Goal: Task Accomplishment & Management: Manage account settings

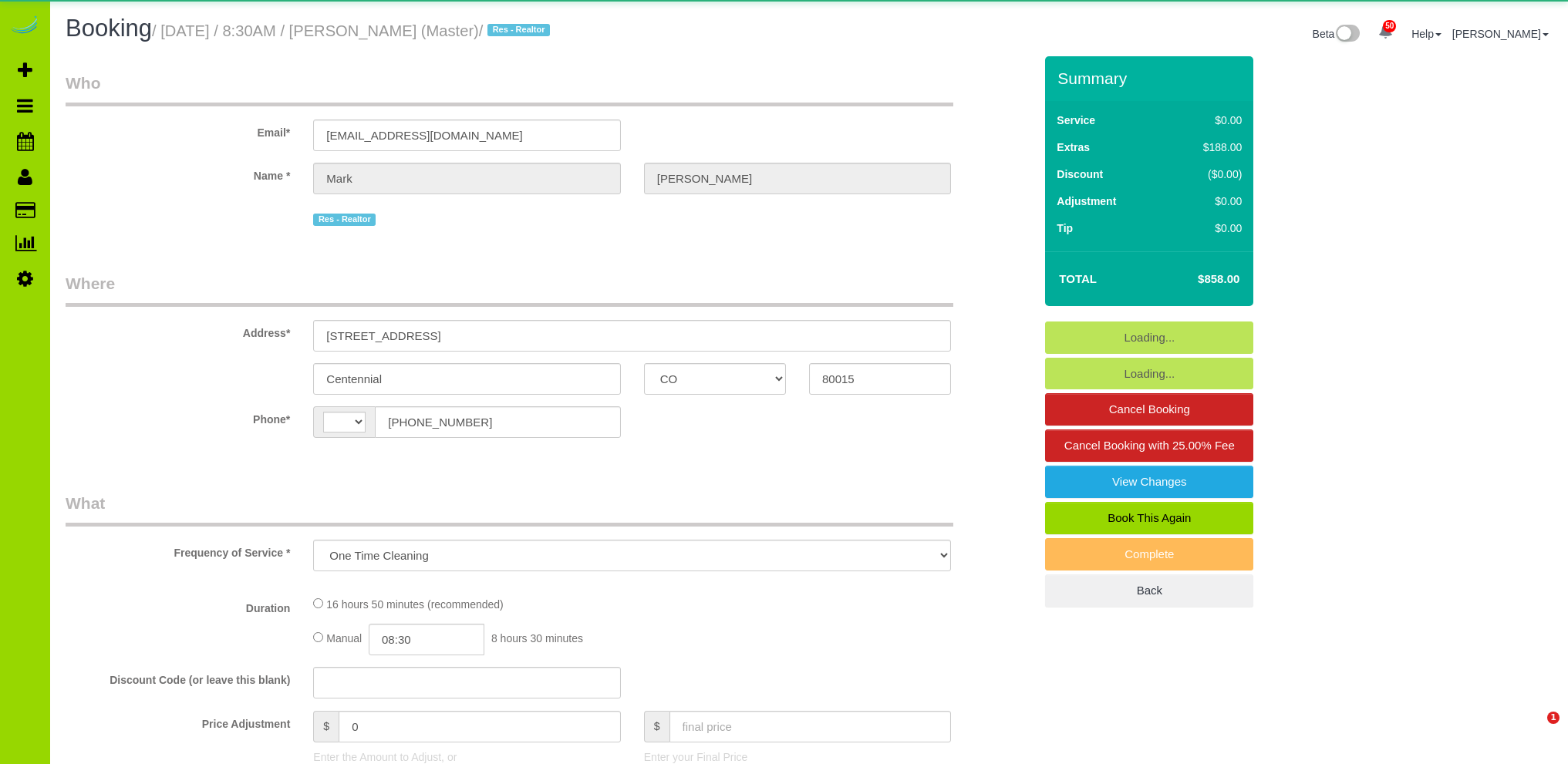
select select "CO"
select select "number:6"
select select "number:19"
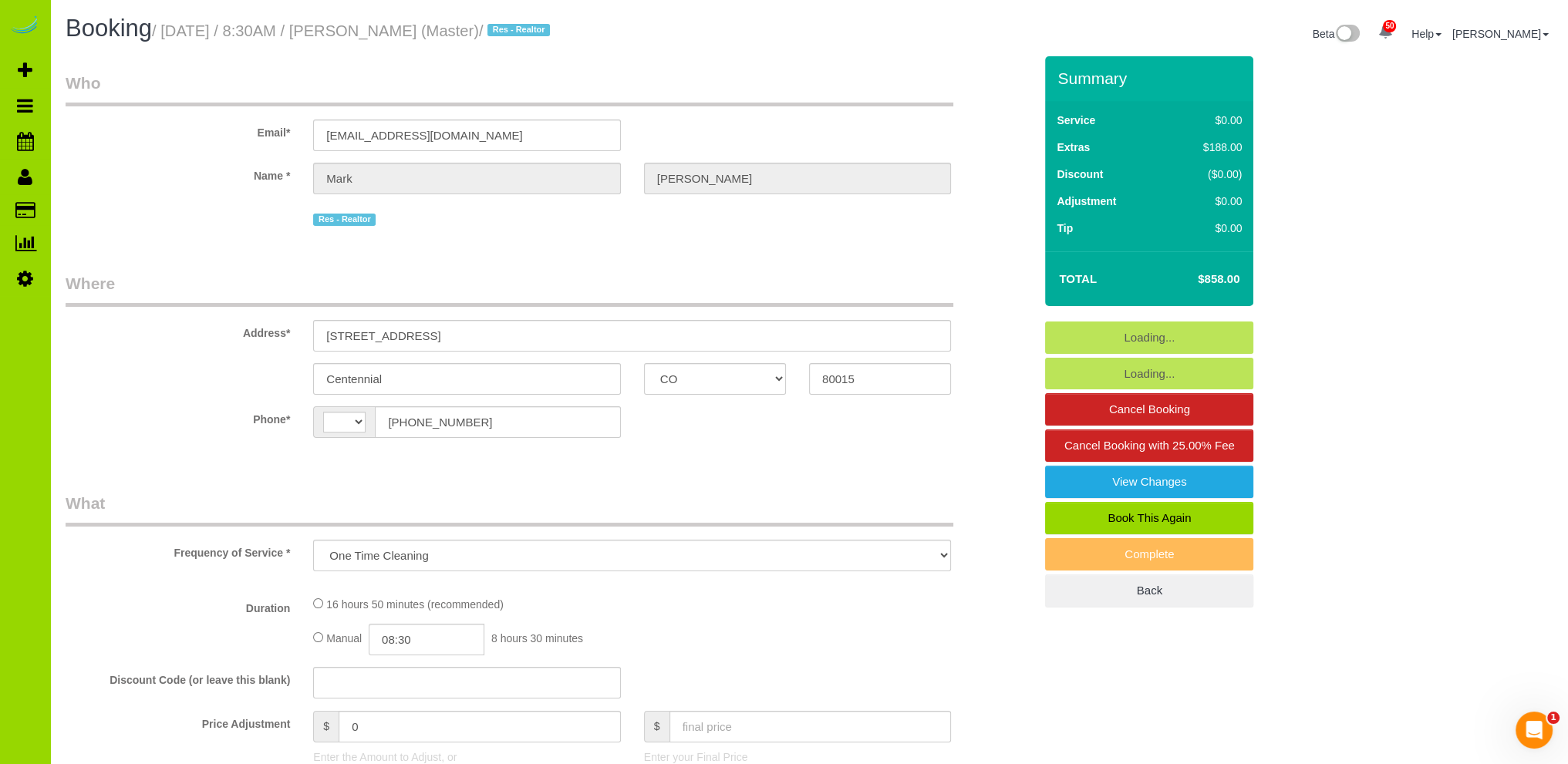
select select "object:834"
select select "string:[GEOGRAPHIC_DATA]"
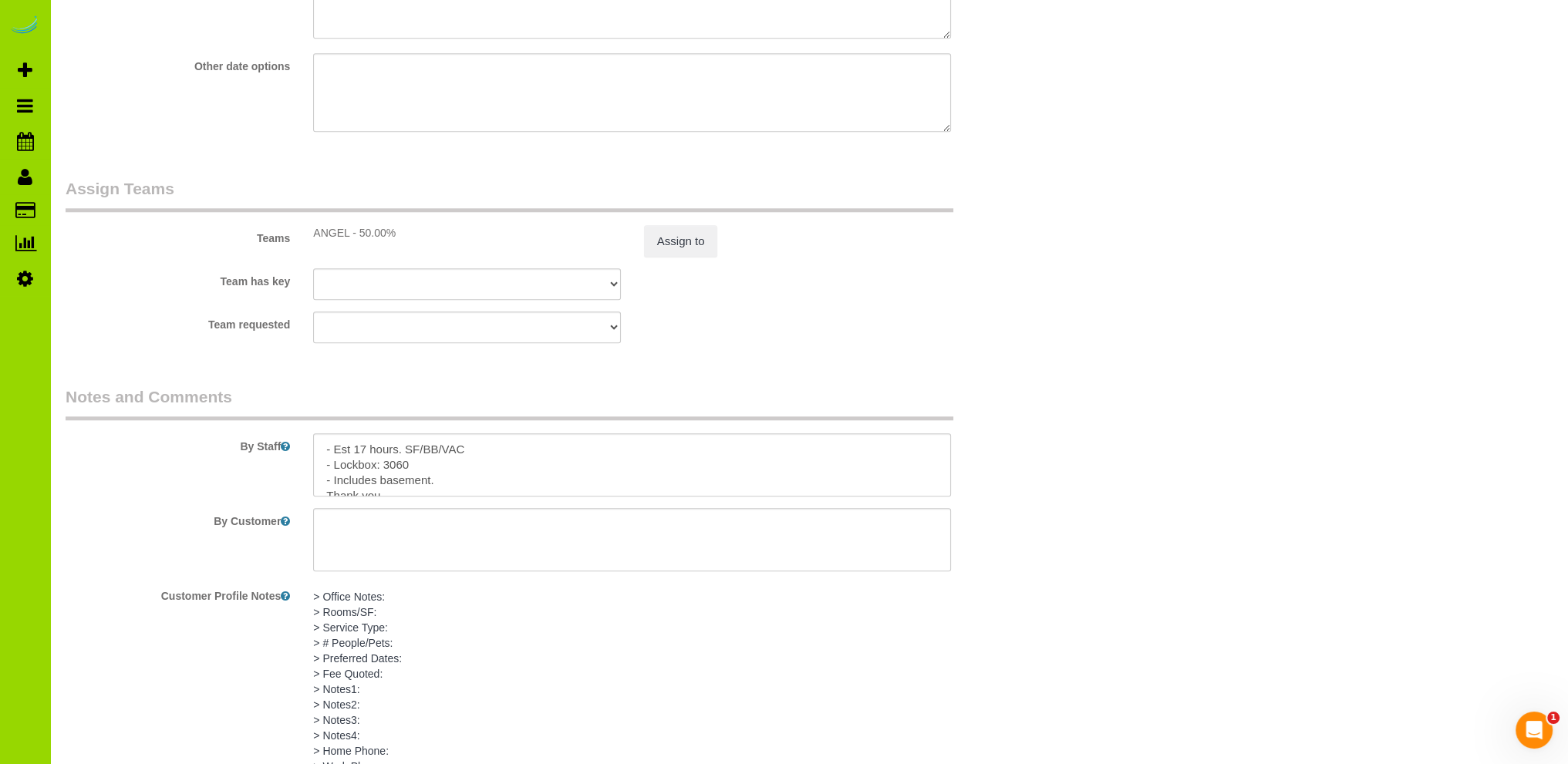
scroll to position [2140, 0]
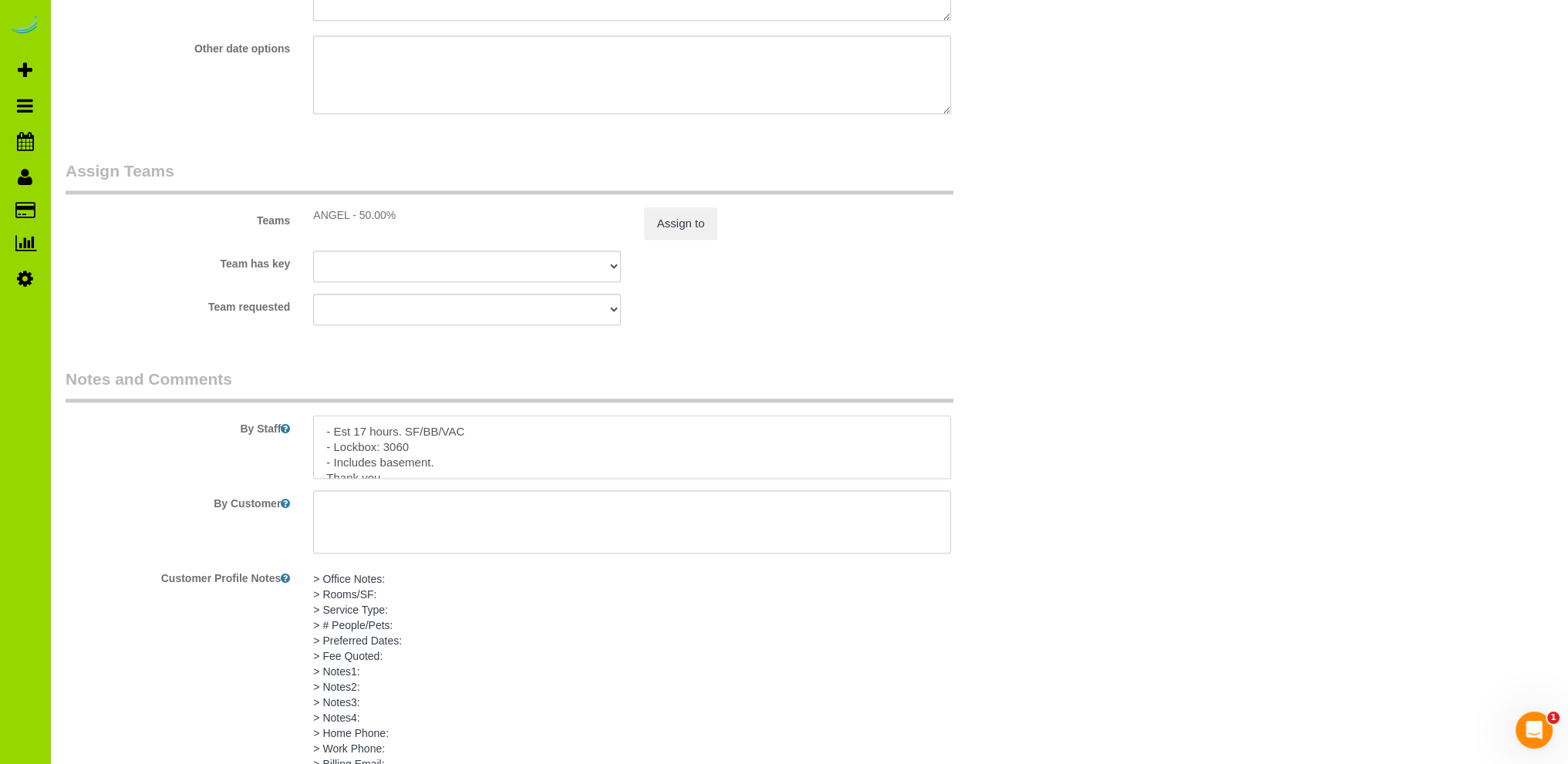
click at [486, 433] on textarea at bounding box center [632, 447] width 638 height 63
click at [446, 466] on textarea at bounding box center [632, 447] width 638 height 63
click at [487, 463] on textarea at bounding box center [632, 447] width 638 height 63
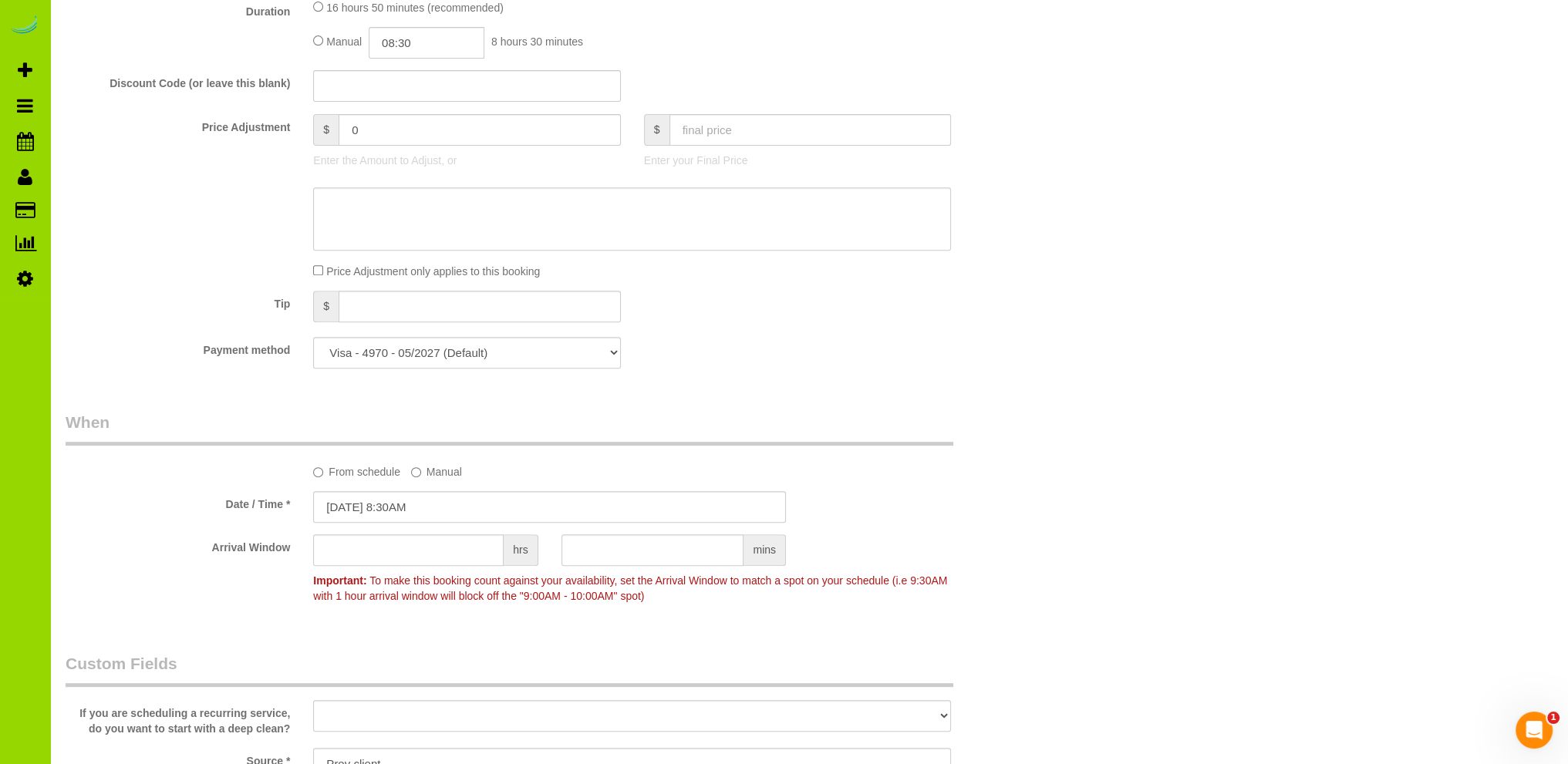
scroll to position [444, 0]
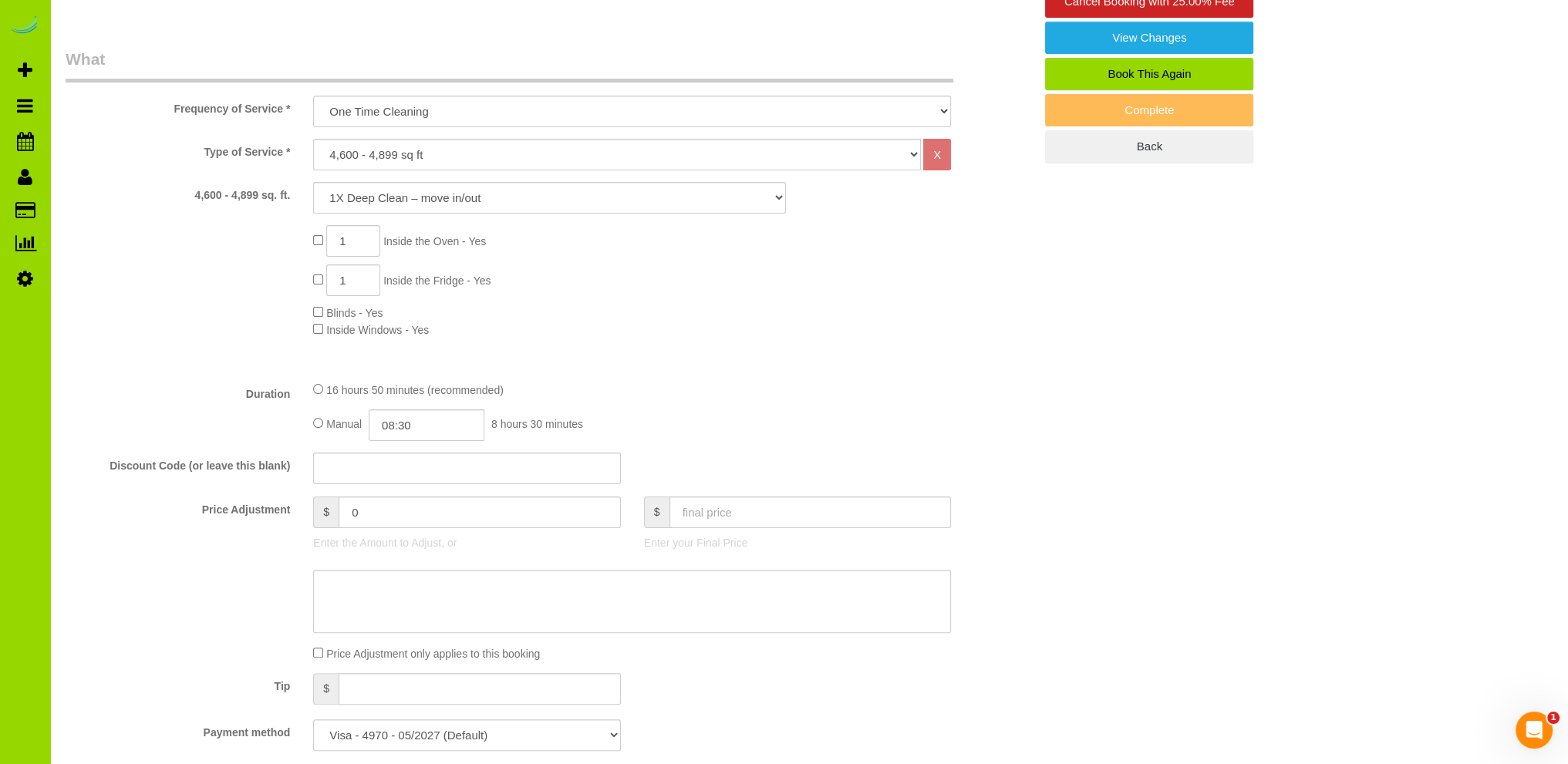
click at [760, 320] on div "1 Inside the Oven - Yes 1 Inside the Fridge - Yes Blinds - Yes Inside Windows -…" at bounding box center [673, 281] width 744 height 112
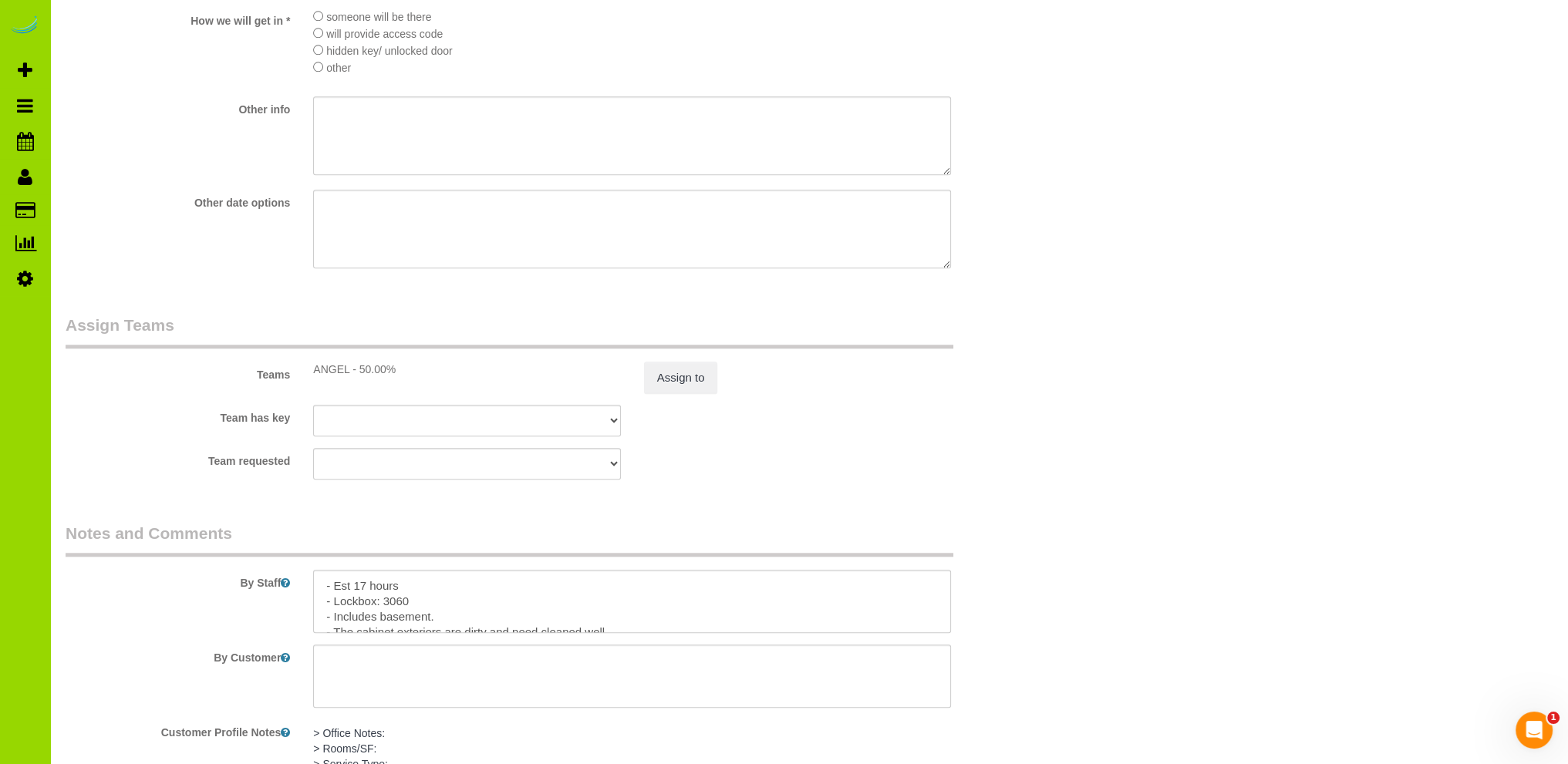
scroll to position [2140, 0]
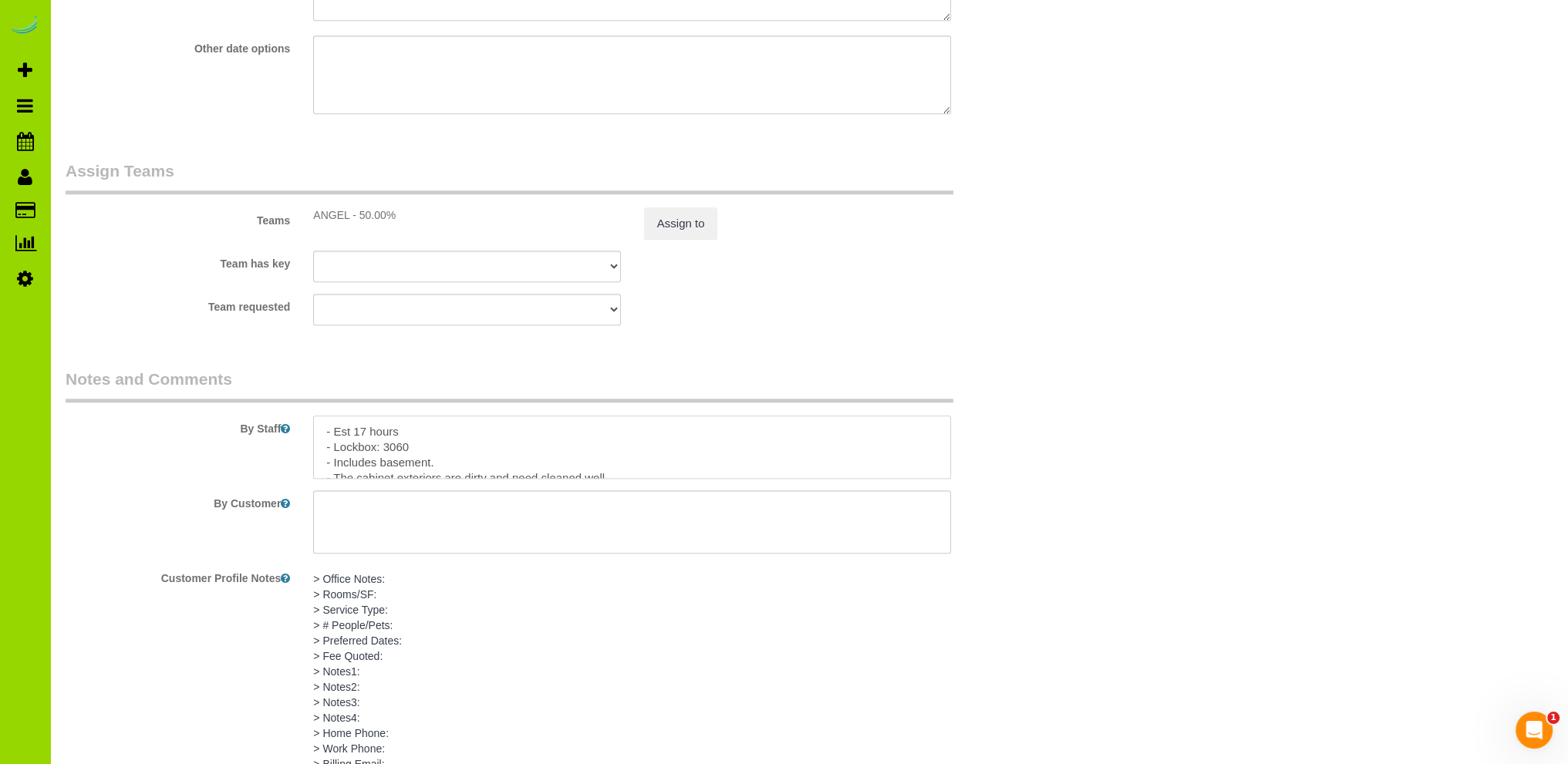
click at [499, 462] on textarea at bounding box center [632, 447] width 638 height 63
click at [450, 467] on textarea at bounding box center [632, 447] width 638 height 63
click at [658, 448] on textarea at bounding box center [632, 447] width 638 height 63
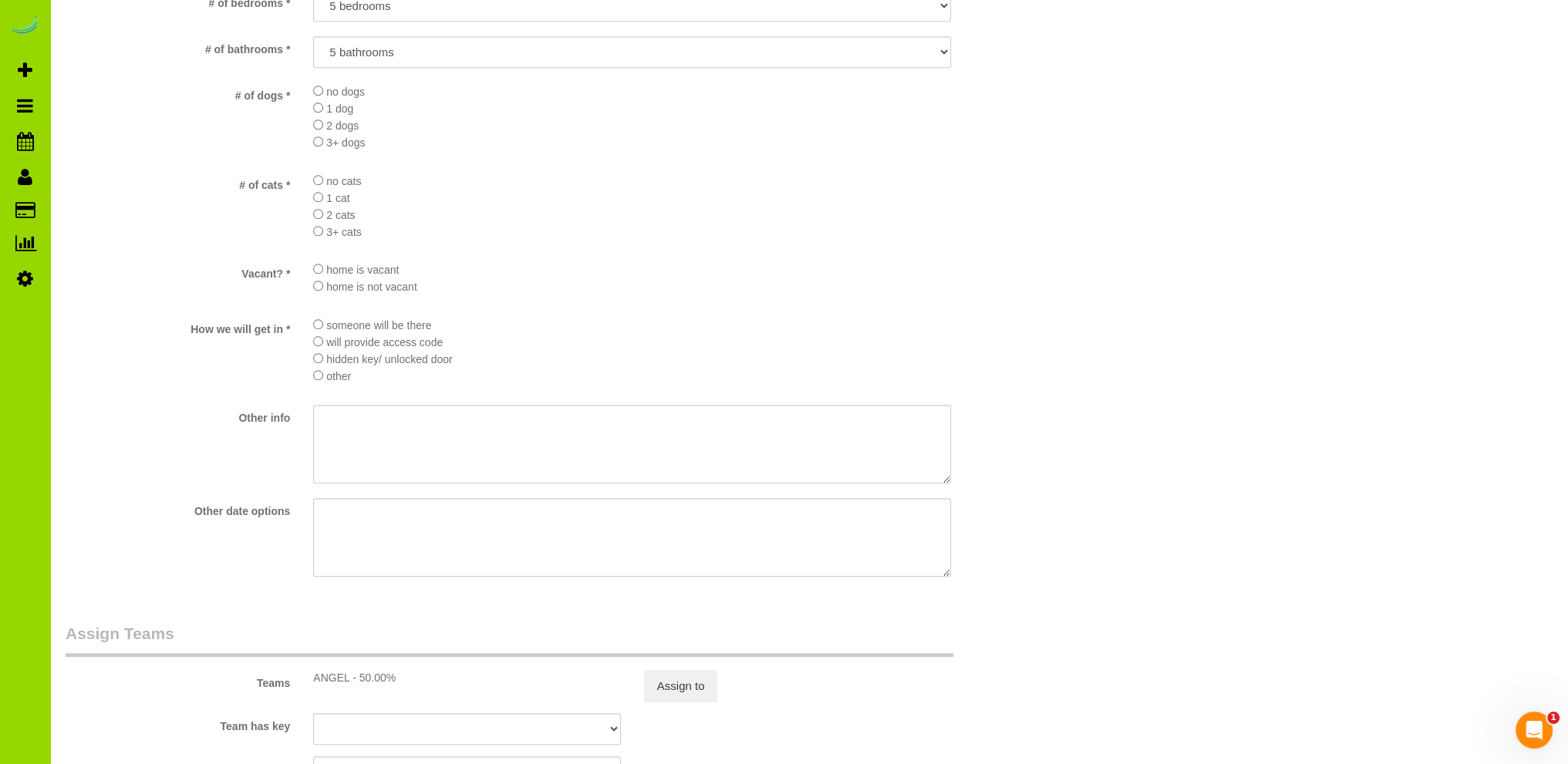
scroll to position [136, 0]
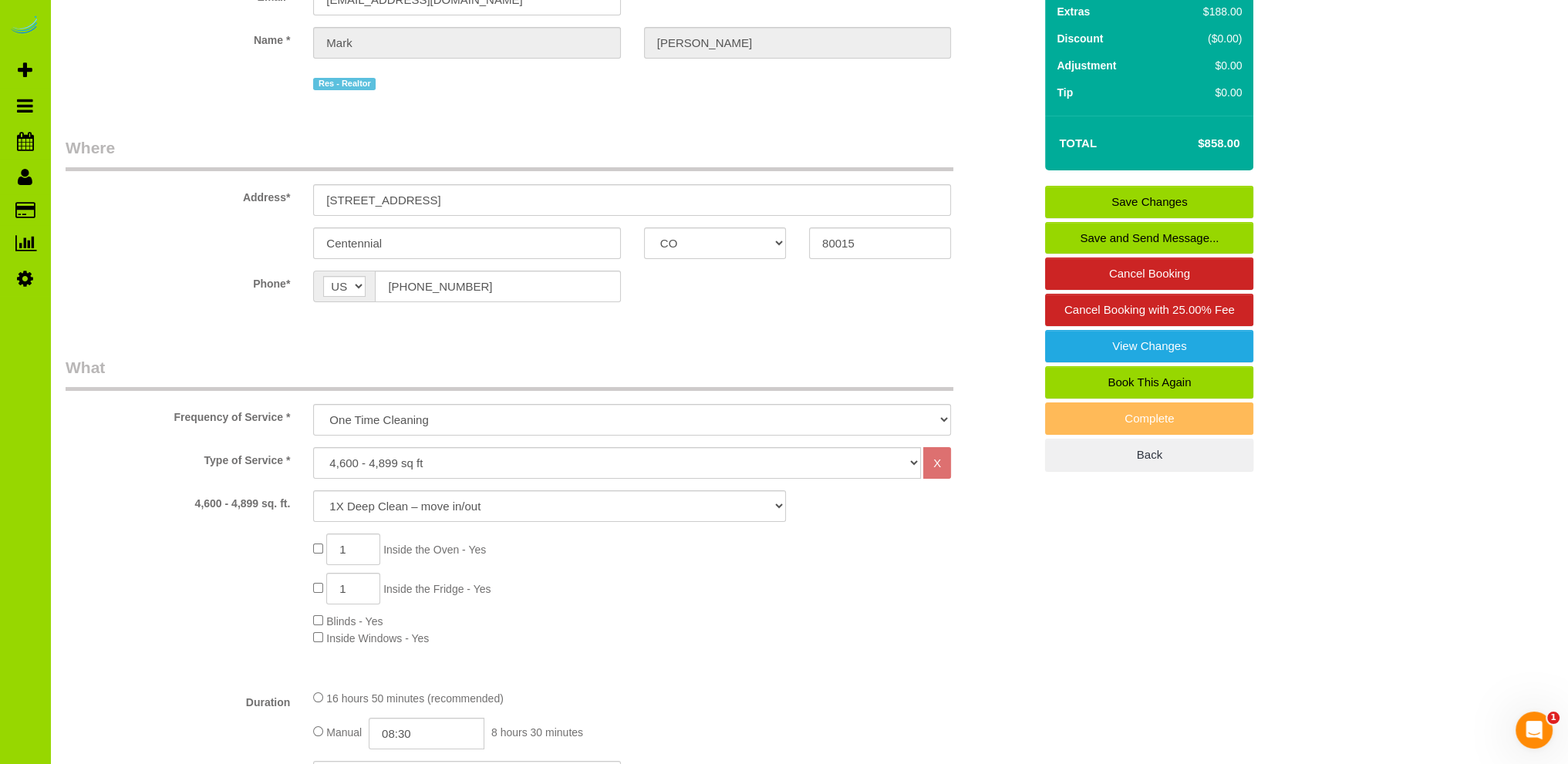
type textarea "- Est 17 hours - Lockbox: 3060 - Includes basement, partially finished. Please …"
click at [1147, 195] on link "Save Changes" at bounding box center [1148, 202] width 208 height 32
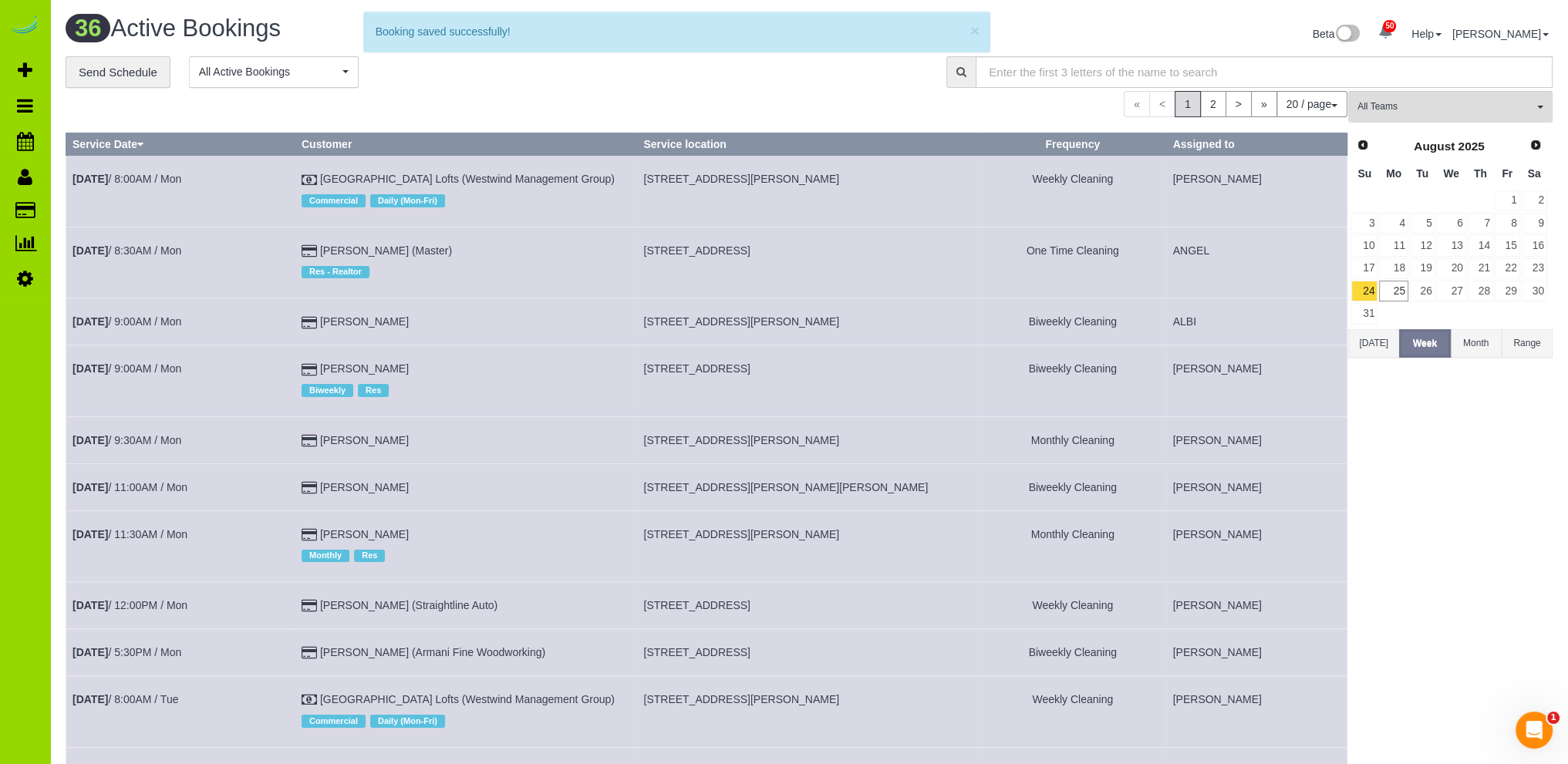
click at [449, 73] on div "**********" at bounding box center [494, 72] width 858 height 32
